Goal: Contribute content

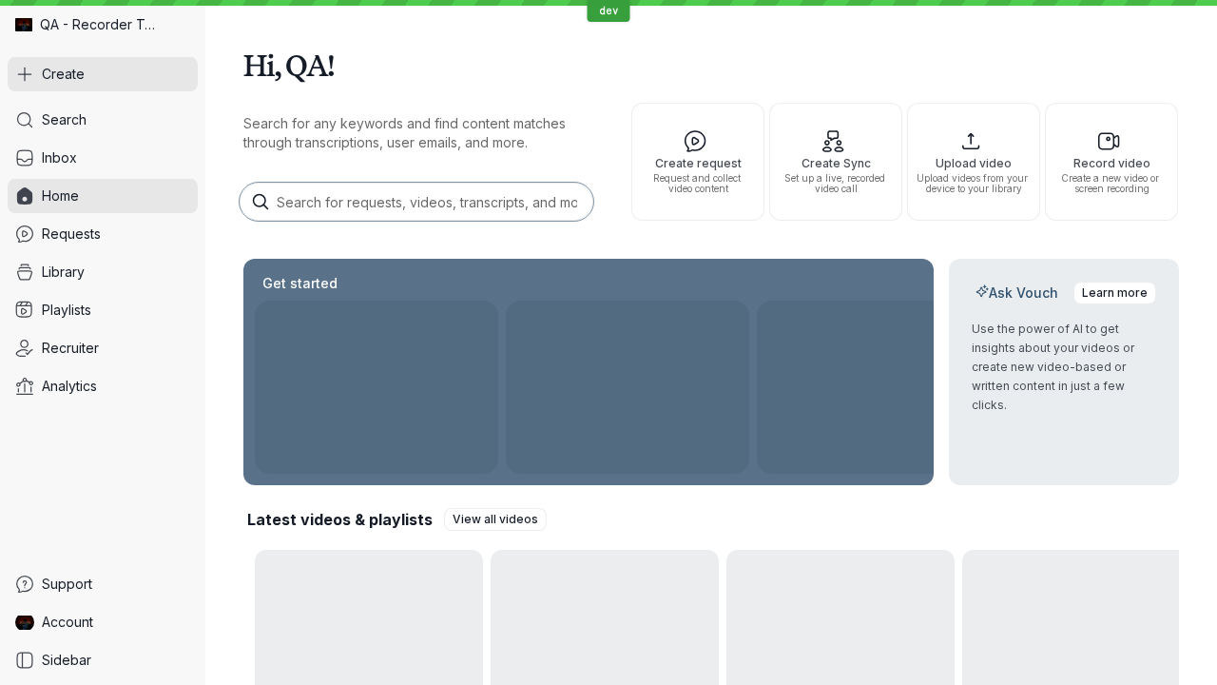
click at [103, 74] on button "Create" at bounding box center [103, 74] width 190 height 34
